Goal: Task Accomplishment & Management: Manage account settings

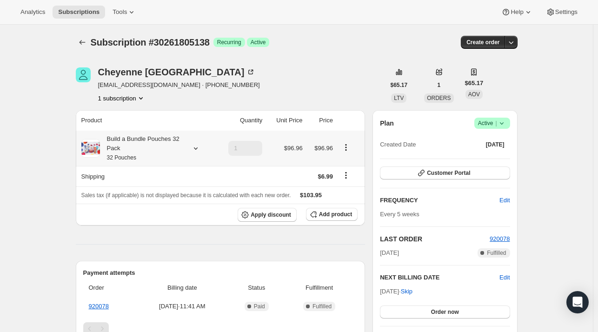
click at [196, 150] on icon at bounding box center [195, 148] width 9 height 9
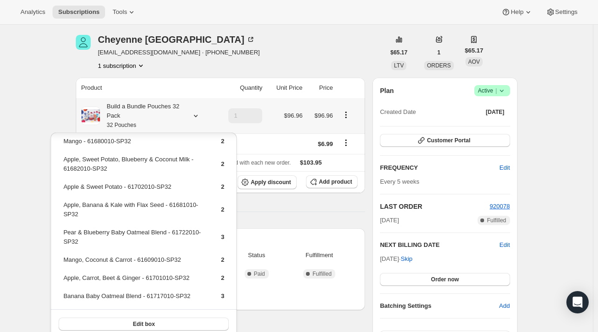
scroll to position [160, 0]
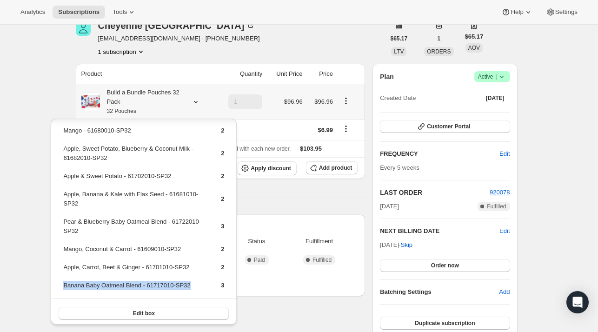
drag, startPoint x: 203, startPoint y: 282, endPoint x: 63, endPoint y: 284, distance: 140.1
click at [63, 284] on tr "Banana Baby Oatmeal Blend - 61717010-SP32 3" at bounding box center [144, 289] width 162 height 17
copy td "Banana Baby Oatmeal Blend - 61717010-SP32"
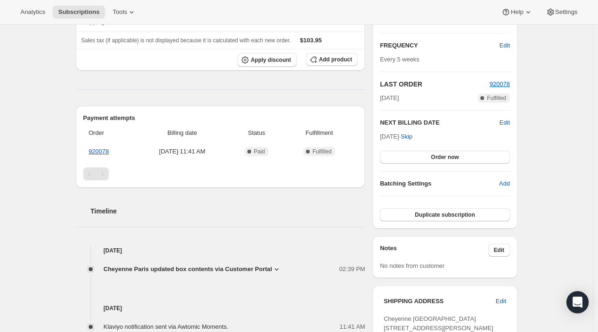
scroll to position [140, 0]
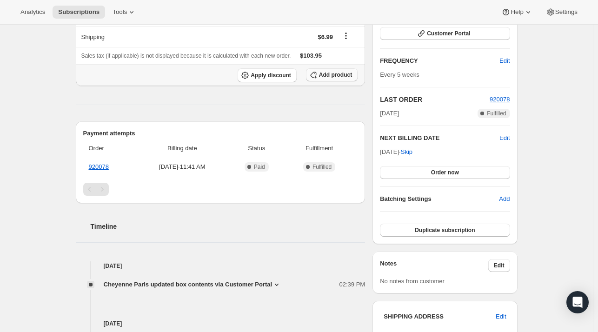
click at [335, 70] on button "Add product" at bounding box center [332, 74] width 52 height 13
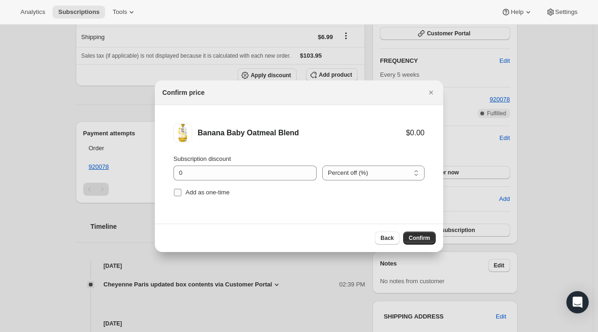
drag, startPoint x: 194, startPoint y: 194, endPoint x: 229, endPoint y: 195, distance: 35.9
click at [194, 194] on span "Add as one-time" at bounding box center [208, 192] width 44 height 7
click at [181, 194] on input "Add as one-time" at bounding box center [177, 192] width 7 height 7
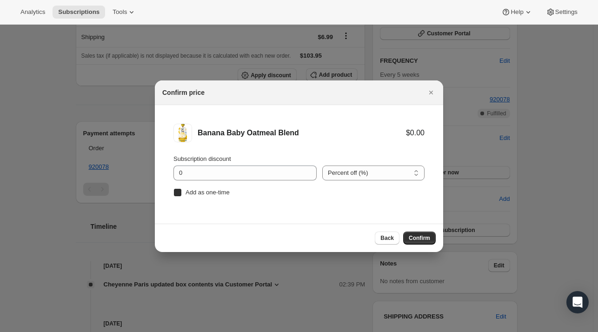
checkbox input "true"
click at [416, 236] on span "Confirm" at bounding box center [419, 238] width 21 height 7
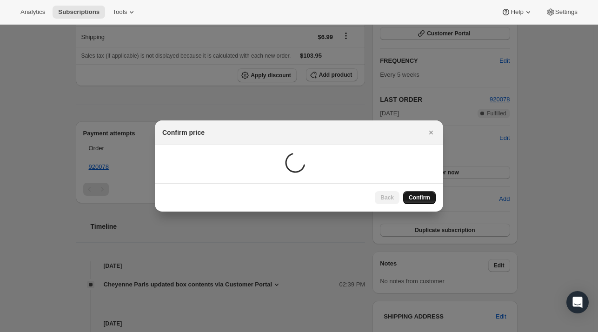
scroll to position [87, 0]
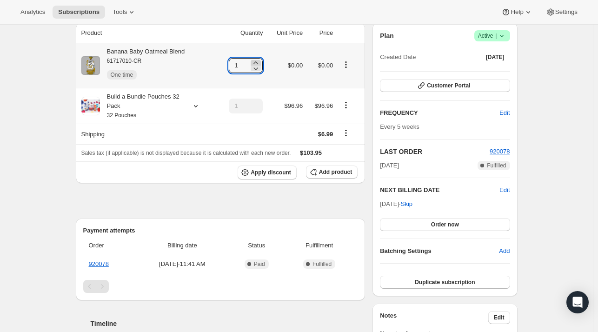
click at [258, 62] on icon at bounding box center [256, 62] width 4 height 2
type input "4"
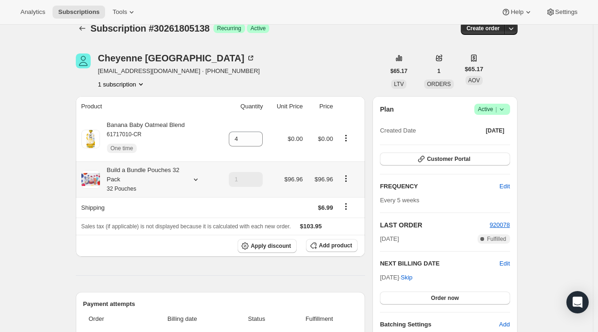
scroll to position [0, 0]
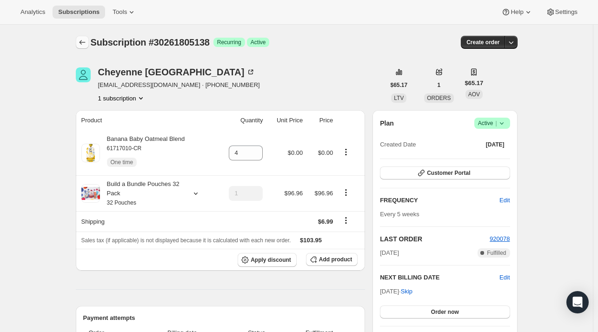
click at [85, 40] on icon "Subscriptions" at bounding box center [82, 42] width 9 height 9
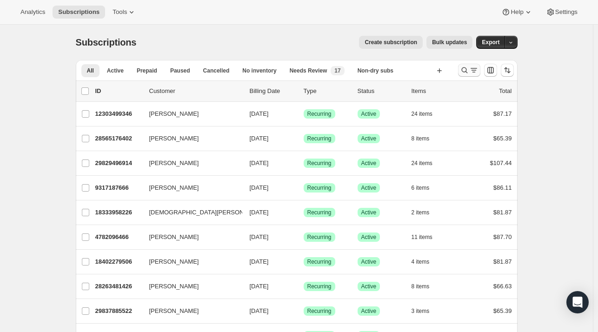
click at [461, 72] on button "Search and filter results" at bounding box center [469, 70] width 22 height 13
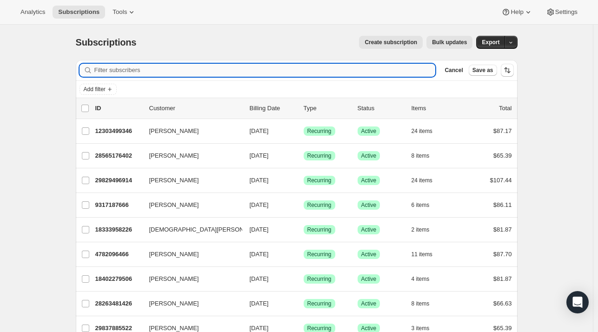
paste input "[EMAIL_ADDRESS][DOMAIN_NAME]"
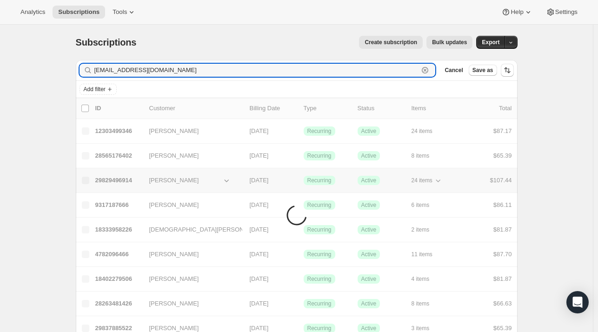
type input "[EMAIL_ADDRESS][DOMAIN_NAME]"
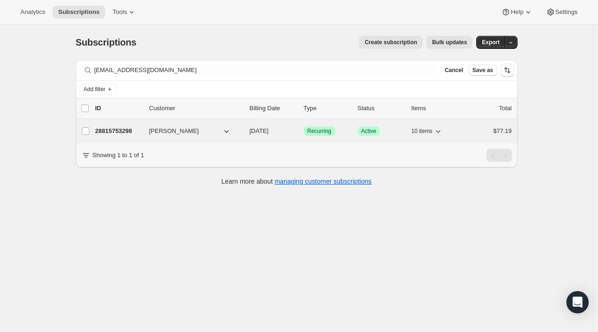
click at [112, 135] on p "28815753298" at bounding box center [118, 131] width 47 height 9
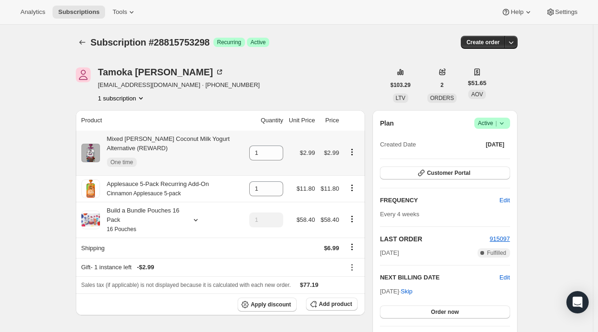
click at [353, 153] on icon "Product actions" at bounding box center [352, 152] width 9 height 9
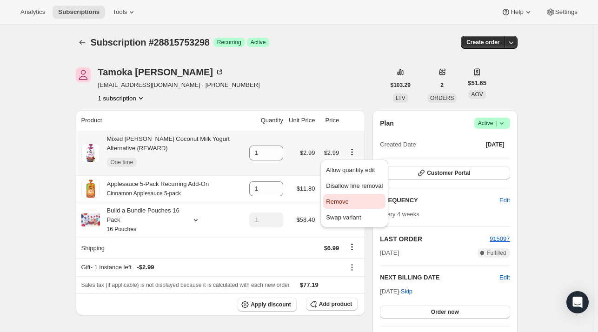
click at [342, 204] on span "Remove" at bounding box center [337, 201] width 22 height 7
type input "0"
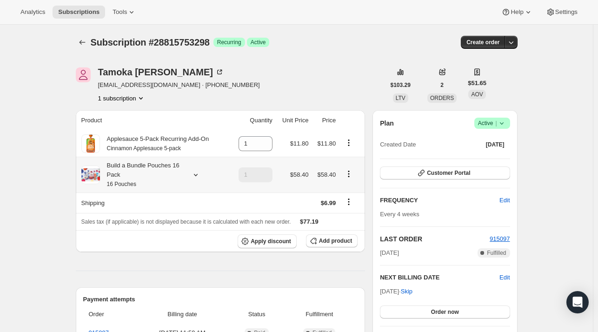
click at [200, 175] on icon at bounding box center [195, 174] width 9 height 9
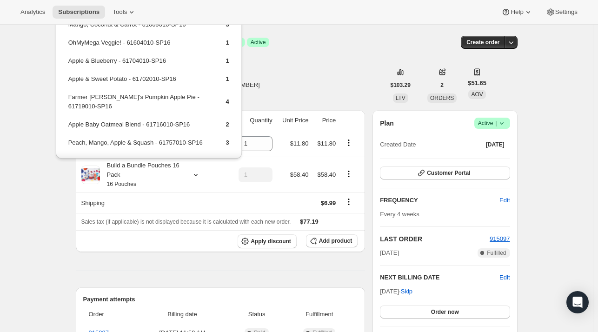
click at [290, 79] on div "[PERSON_NAME] [EMAIL_ADDRESS][DOMAIN_NAME] · [PHONE_NUMBER] 1 subscription" at bounding box center [230, 84] width 309 height 35
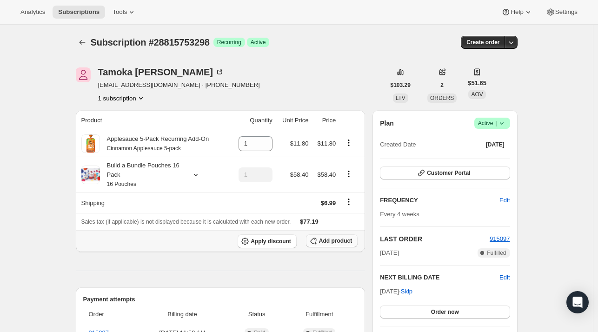
click at [335, 239] on span "Add product" at bounding box center [335, 240] width 33 height 7
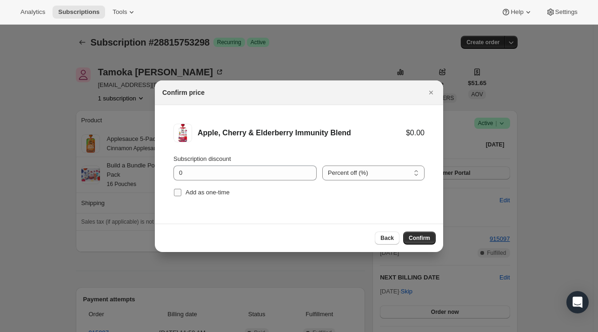
click at [201, 194] on span "Add as one-time" at bounding box center [208, 192] width 44 height 7
click at [181, 194] on input "Add as one-time" at bounding box center [177, 192] width 7 height 7
checkbox input "true"
click at [422, 236] on span "Confirm" at bounding box center [419, 238] width 21 height 7
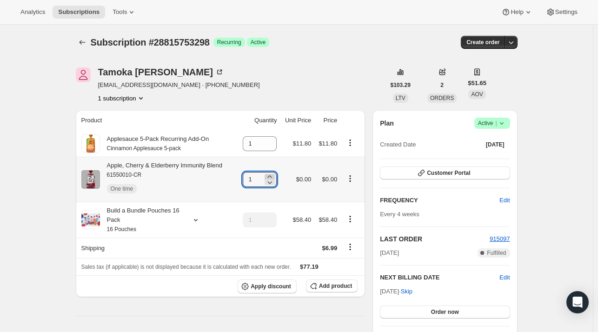
click at [275, 174] on icon at bounding box center [269, 176] width 9 height 9
type input "2"
click at [458, 173] on span "Customer Portal" at bounding box center [448, 172] width 43 height 7
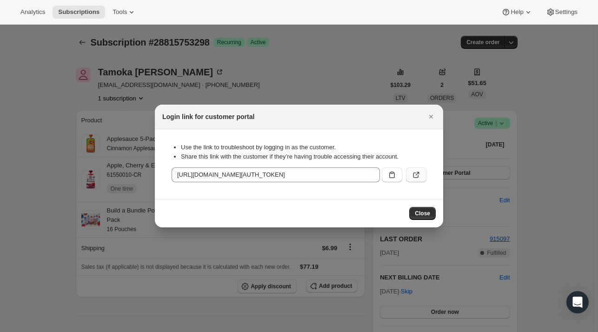
click at [410, 174] on button ":rvj:" at bounding box center [416, 175] width 20 height 15
click at [430, 119] on icon "Close" at bounding box center [431, 116] width 9 height 9
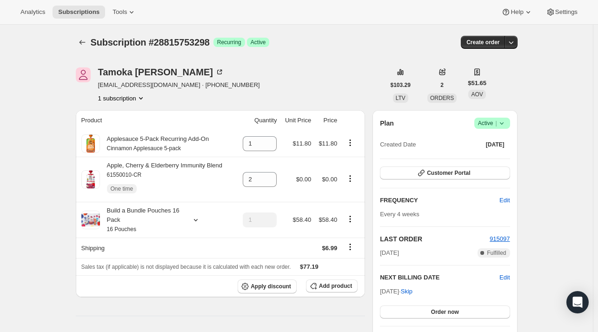
click at [87, 42] on icon "Subscriptions" at bounding box center [82, 42] width 9 height 9
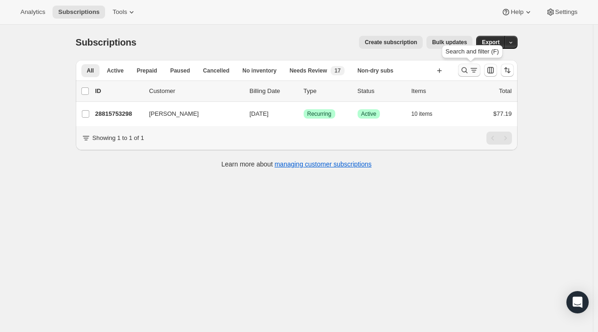
click at [464, 71] on icon "Search and filter results" at bounding box center [464, 70] width 9 height 9
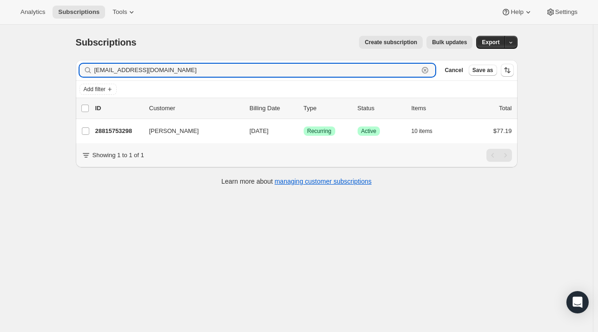
click at [427, 71] on icon "button" at bounding box center [425, 70] width 3 height 3
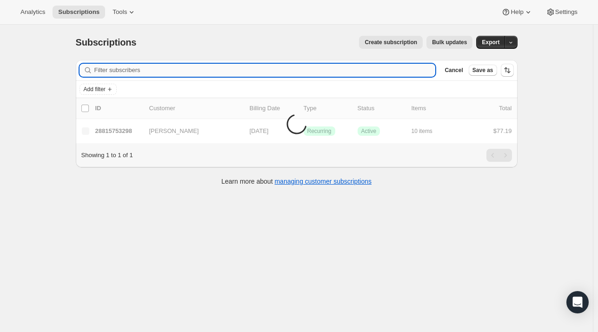
paste input "[EMAIL_ADDRESS][DOMAIN_NAME]"
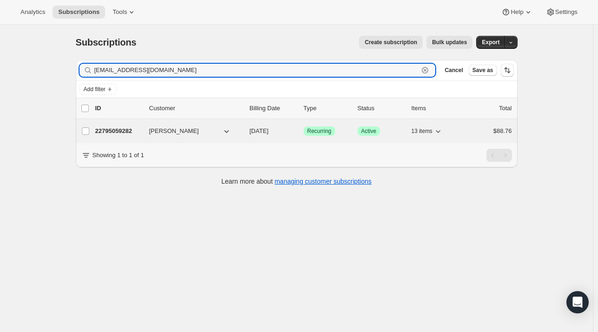
type input "[EMAIL_ADDRESS][DOMAIN_NAME]"
click at [137, 134] on p "22795059282" at bounding box center [118, 131] width 47 height 9
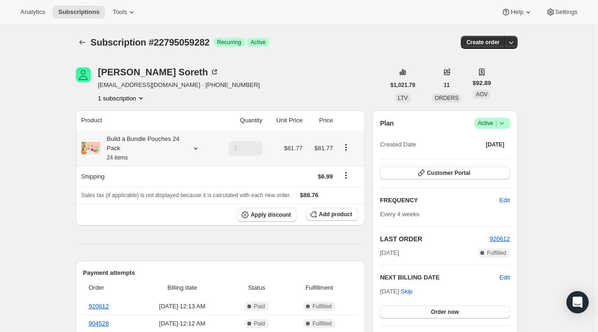
click at [201, 150] on icon at bounding box center [195, 148] width 9 height 9
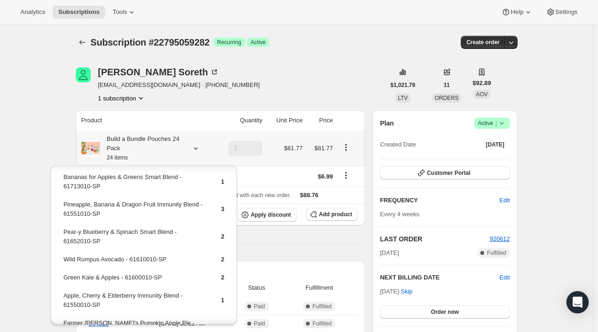
scroll to position [47, 0]
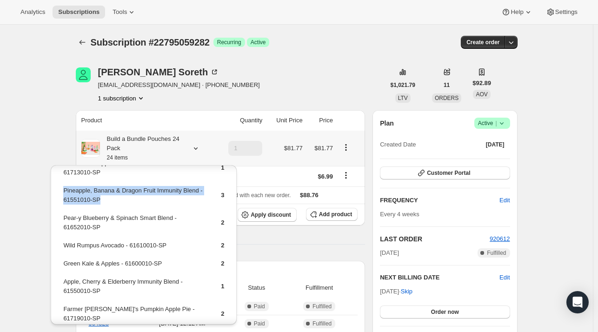
drag, startPoint x: 83, startPoint y: 192, endPoint x: 69, endPoint y: 199, distance: 15.6
click at [62, 195] on table "Apple, Banana & Kale with Flax Seed - 61681010-SP 1 Bananas for Apples & Greens…" at bounding box center [144, 285] width 164 height 311
drag, startPoint x: 72, startPoint y: 200, endPoint x: 129, endPoint y: 182, distance: 60.4
click at [129, 182] on td "Bananas for Apples & Greens Smart Blend - 61713010-SP" at bounding box center [134, 171] width 142 height 27
click at [120, 192] on td "Pineapple, Banana & Dragon Fruit Immunity Blend - 61551010-SP" at bounding box center [134, 199] width 142 height 27
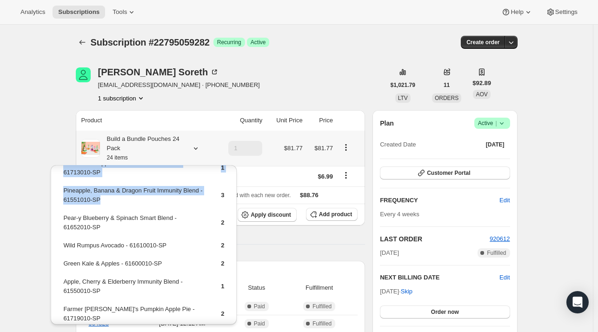
click at [120, 200] on td "Pineapple, Banana & Dragon Fruit Immunity Blend - 61551010-SP" at bounding box center [134, 199] width 142 height 27
drag, startPoint x: 82, startPoint y: 201, endPoint x: 62, endPoint y: 193, distance: 21.4
click at [63, 193] on td "Pineapple, Banana & Dragon Fruit Immunity Blend - 61551010-SP" at bounding box center [134, 199] width 142 height 27
copy td "Pineapple, Banana & Dragon Fruit Immunity Blend - 61551010-SP"
click at [347, 217] on span "Add product" at bounding box center [335, 214] width 33 height 7
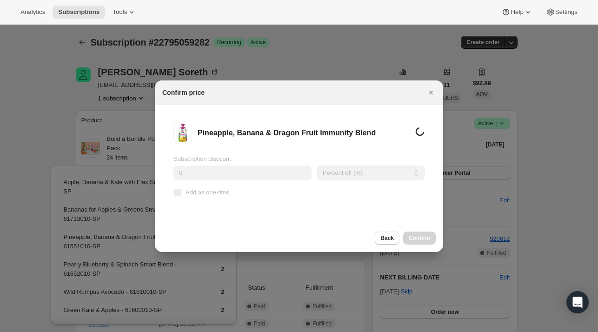
drag, startPoint x: 195, startPoint y: 194, endPoint x: 253, endPoint y: 195, distance: 57.7
click at [195, 194] on span "Add as one-time" at bounding box center [208, 192] width 44 height 7
click at [181, 194] on input "Add as one-time" at bounding box center [177, 192] width 7 height 7
checkbox input "true"
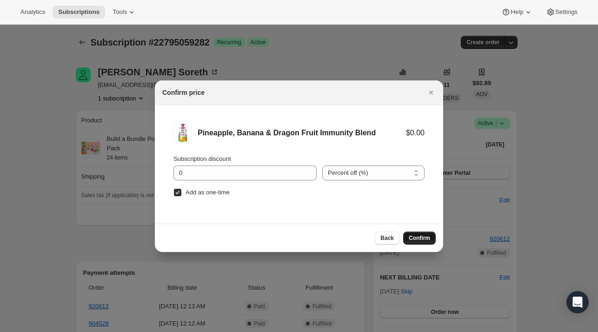
click at [416, 239] on span "Confirm" at bounding box center [419, 238] width 21 height 7
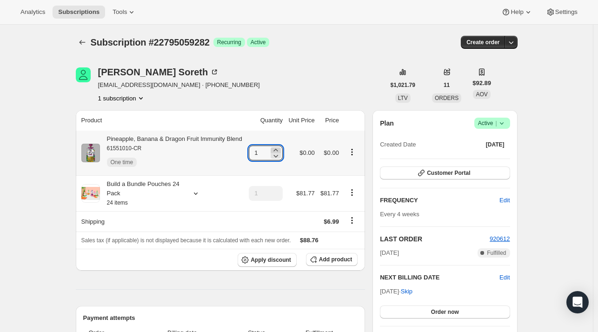
click at [277, 149] on icon at bounding box center [275, 150] width 9 height 9
type input "3"
